Goal: Task Accomplishment & Management: Manage account settings

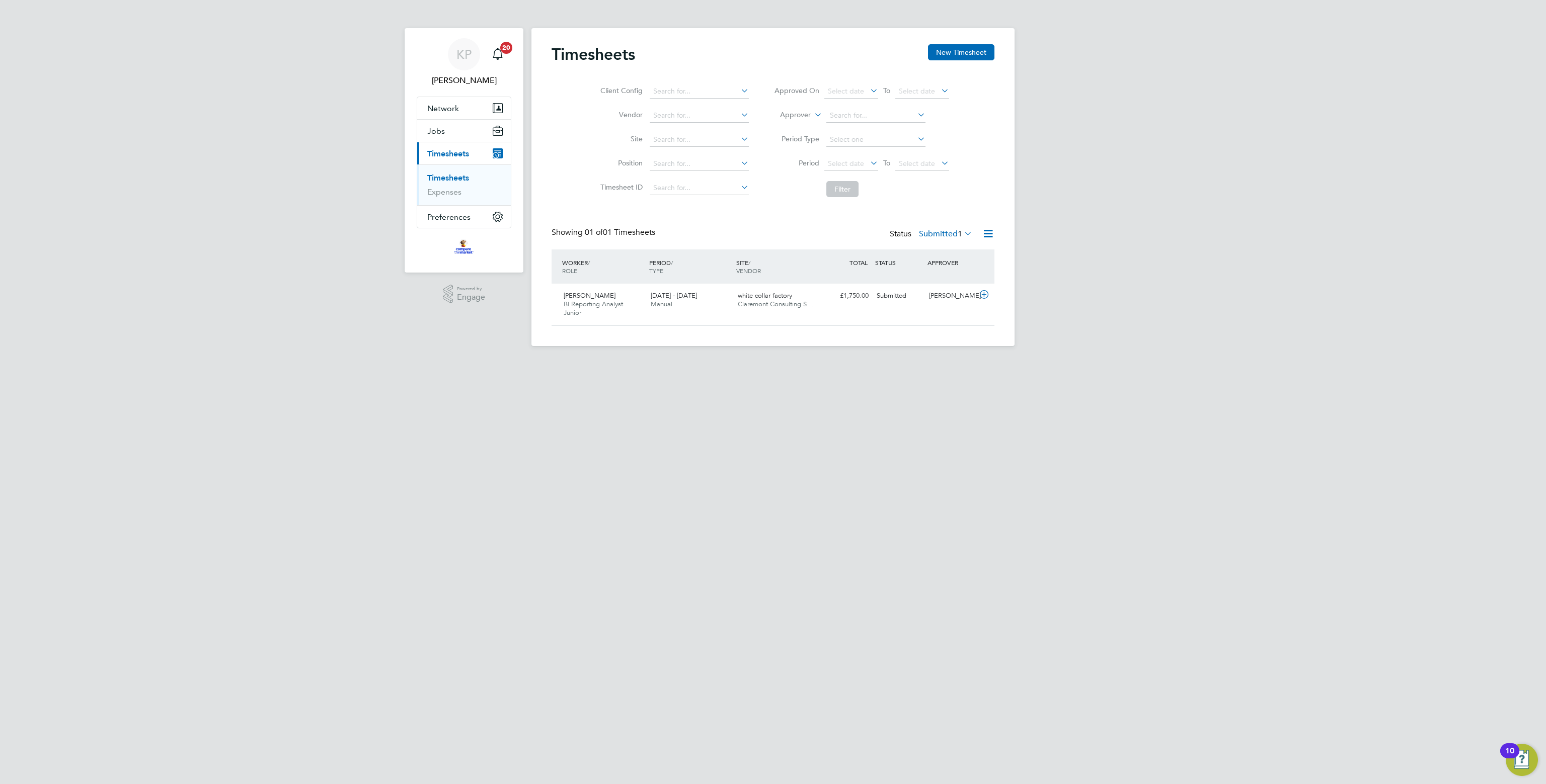
scroll to position [25, 88]
click at [846, 301] on div "£1,750.00 Submitted" at bounding box center [846, 296] width 52 height 17
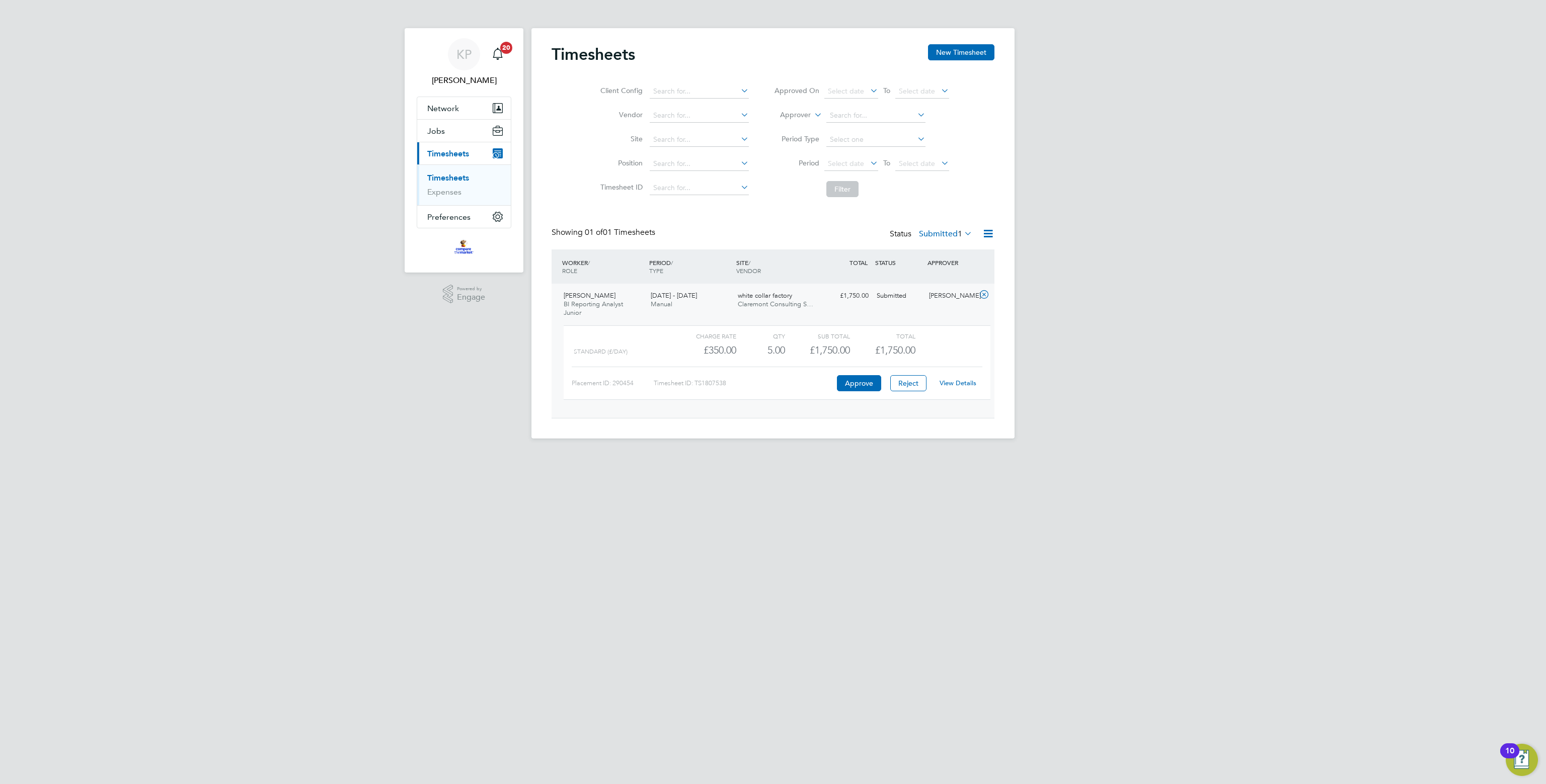
click at [862, 392] on div "Charge rate QTY Sub Total Total Standard (£/day) £350.00 5 5.00 5 £1,750.00 £1,…" at bounding box center [777, 363] width 427 height 74
click at [860, 382] on button "Approve" at bounding box center [859, 383] width 44 height 16
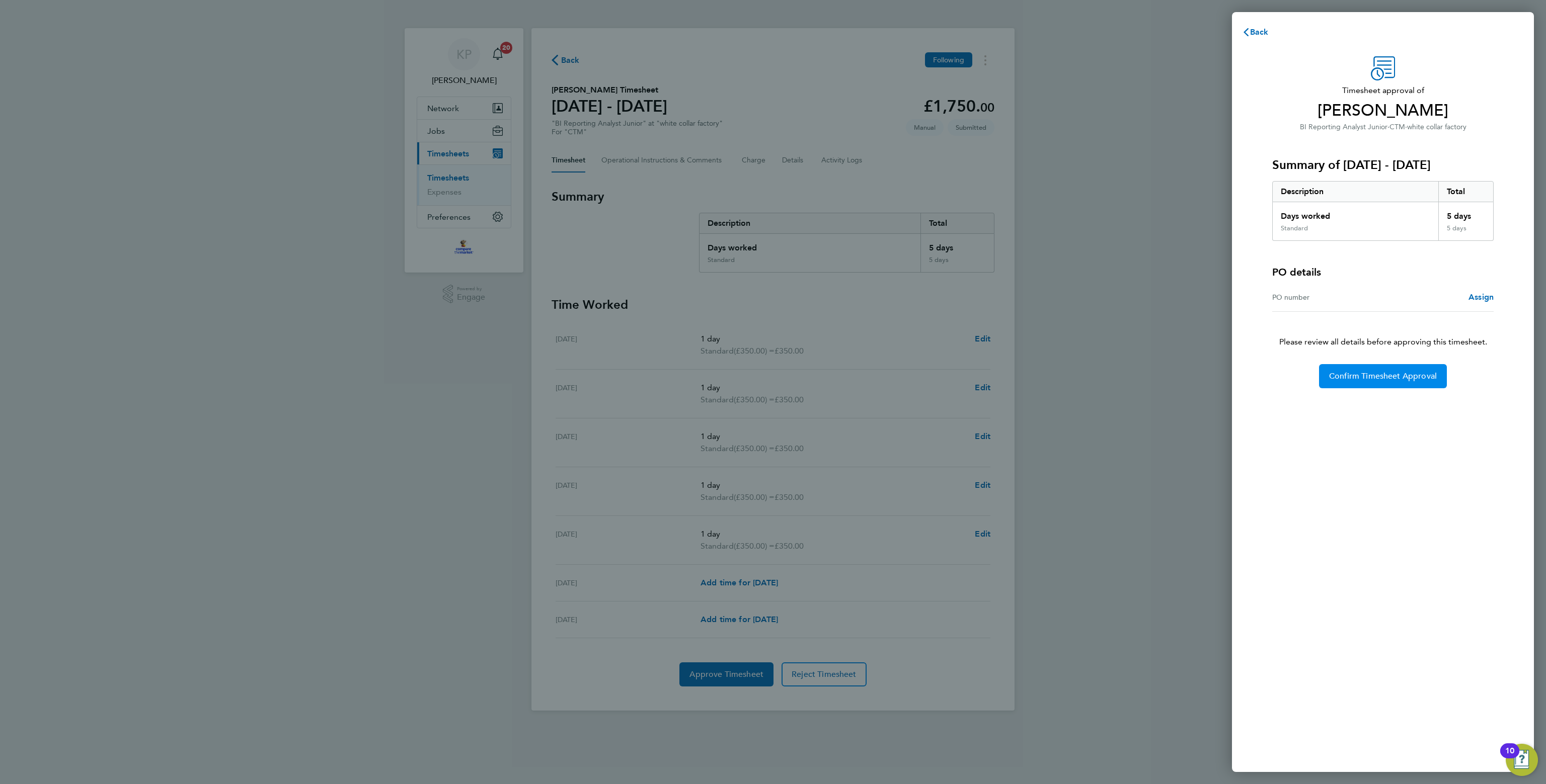
click at [1377, 382] on button "Confirm Timesheet Approval" at bounding box center [1383, 376] width 128 height 24
